Goal: Task Accomplishment & Management: Manage account settings

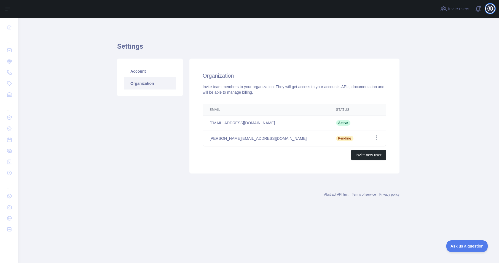
click at [489, 9] on icon "button" at bounding box center [490, 8] width 7 height 7
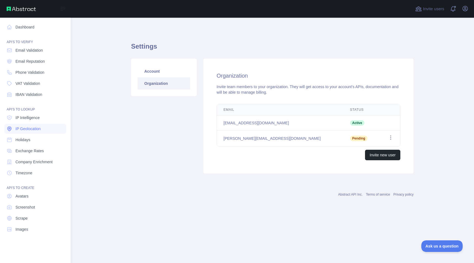
click at [35, 128] on span "IP Geolocation" at bounding box center [27, 129] width 25 height 6
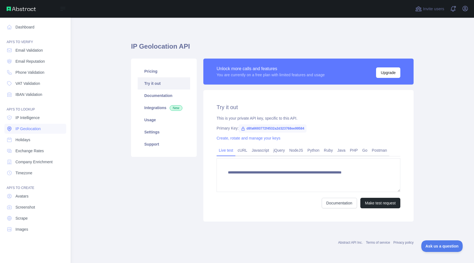
type textarea "**********"
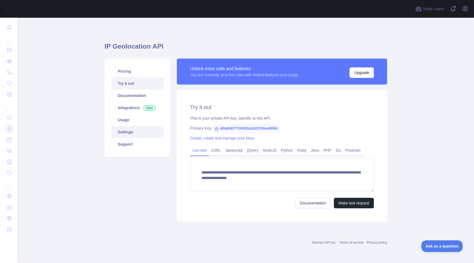
click at [126, 134] on link "Settings" at bounding box center [137, 132] width 52 height 12
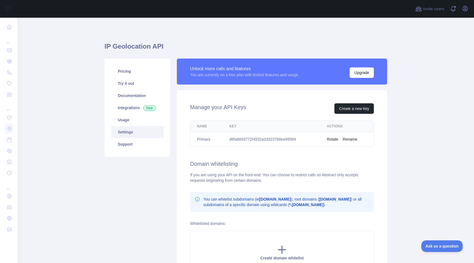
click at [265, 139] on td "d8fa6693772f4532a2d323768ee99584" at bounding box center [271, 139] width 97 height 15
copy td "d8fa6693772f4532a2d323768ee99584"
click at [259, 139] on td "d8fa6693772f4532a2d323768ee99584" at bounding box center [271, 139] width 97 height 15
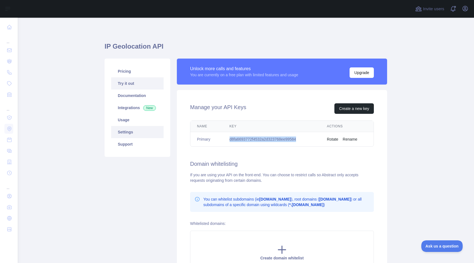
click at [122, 86] on link "Try it out" at bounding box center [137, 83] width 52 height 12
